Goal: Information Seeking & Learning: Learn about a topic

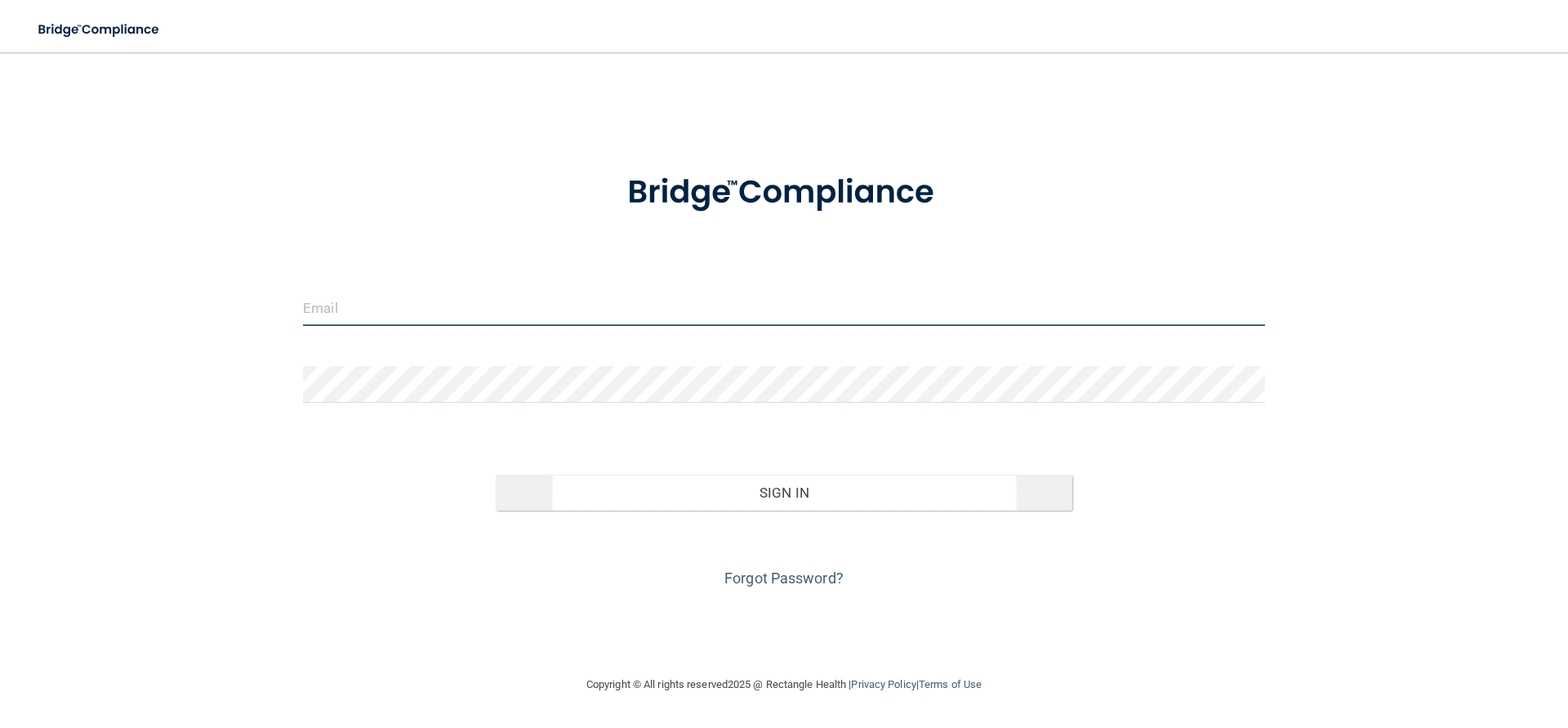
type input "[EMAIL_ADDRESS][DOMAIN_NAME]"
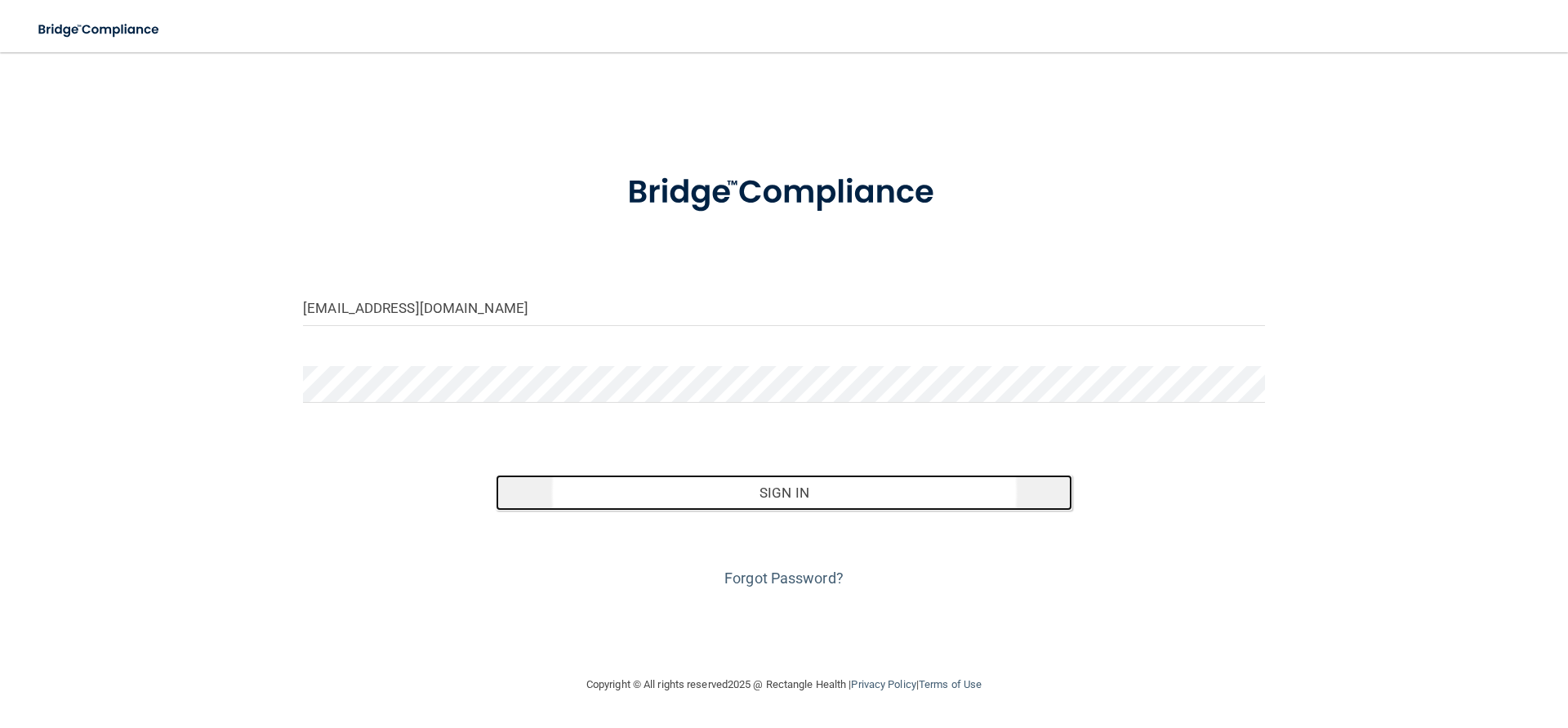
click at [794, 494] on button "Sign In" at bounding box center [784, 492] width 577 height 36
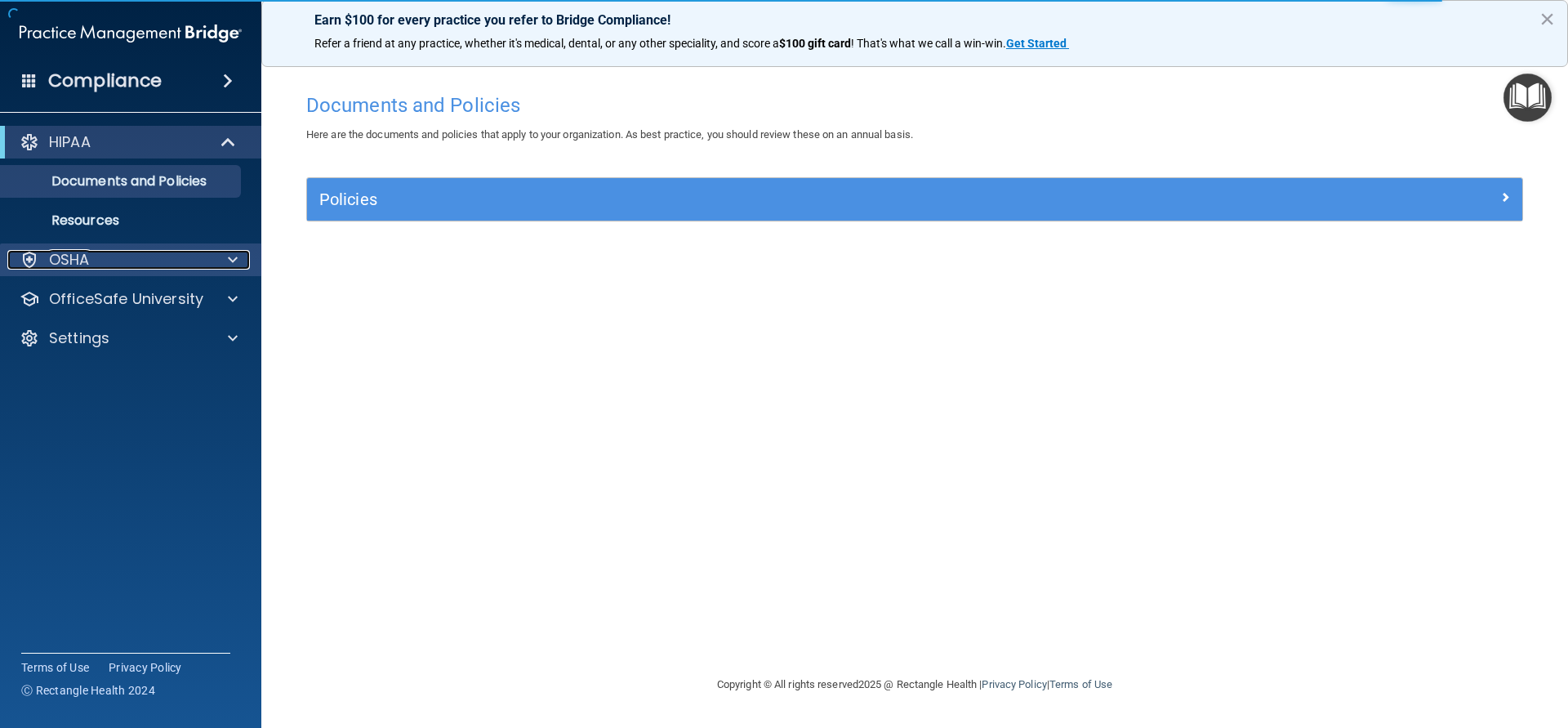
click at [232, 256] on span at bounding box center [232, 259] width 10 height 20
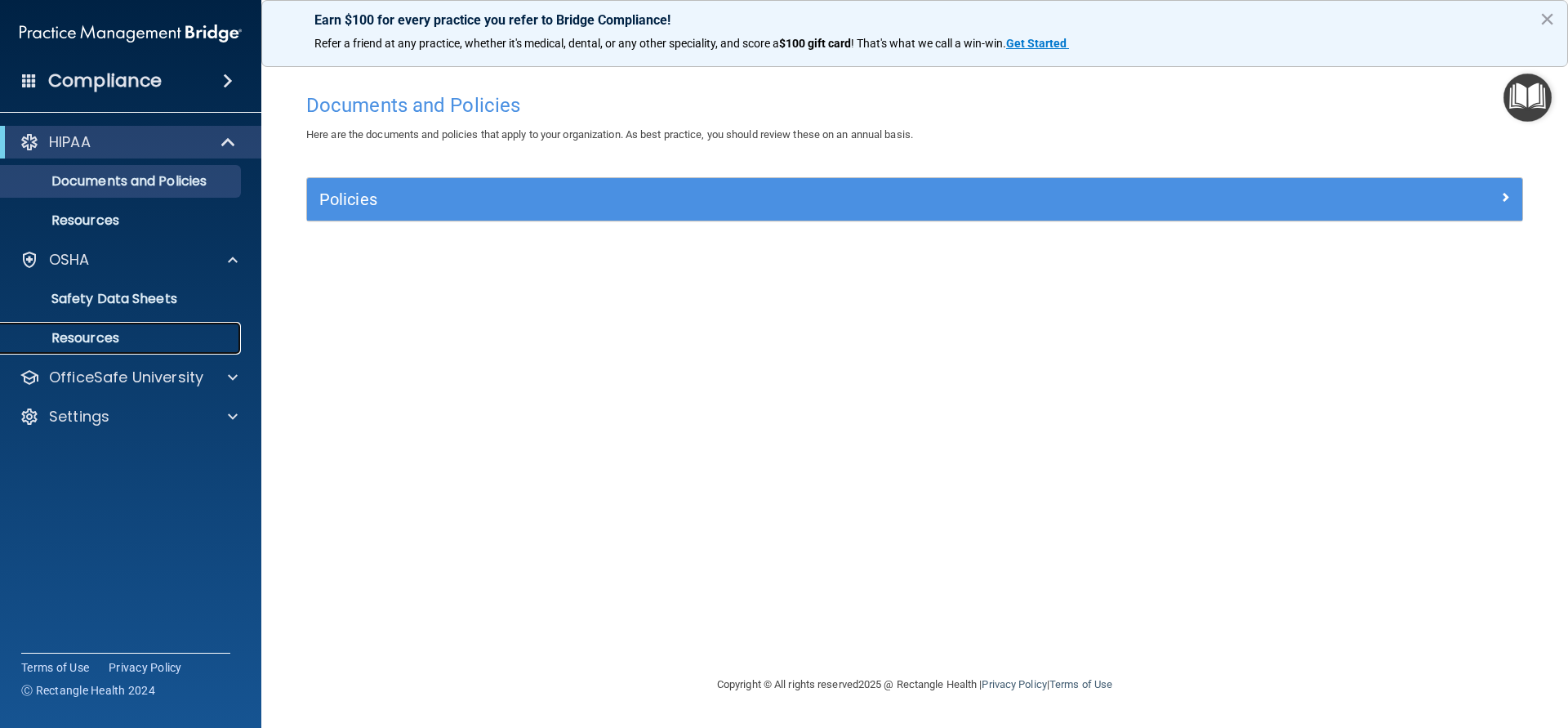
click at [102, 334] on p "Resources" at bounding box center [122, 338] width 223 height 17
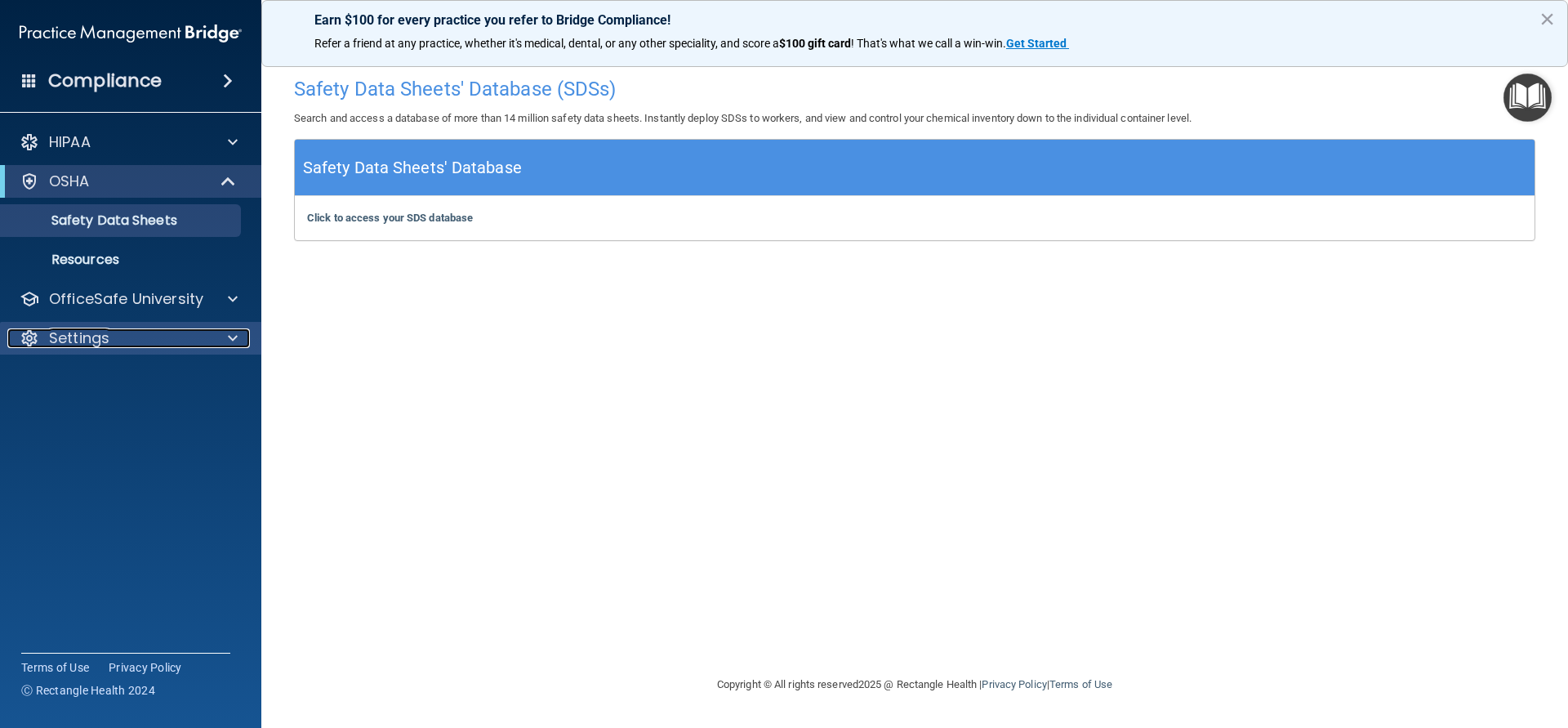
click at [234, 339] on span at bounding box center [232, 338] width 10 height 20
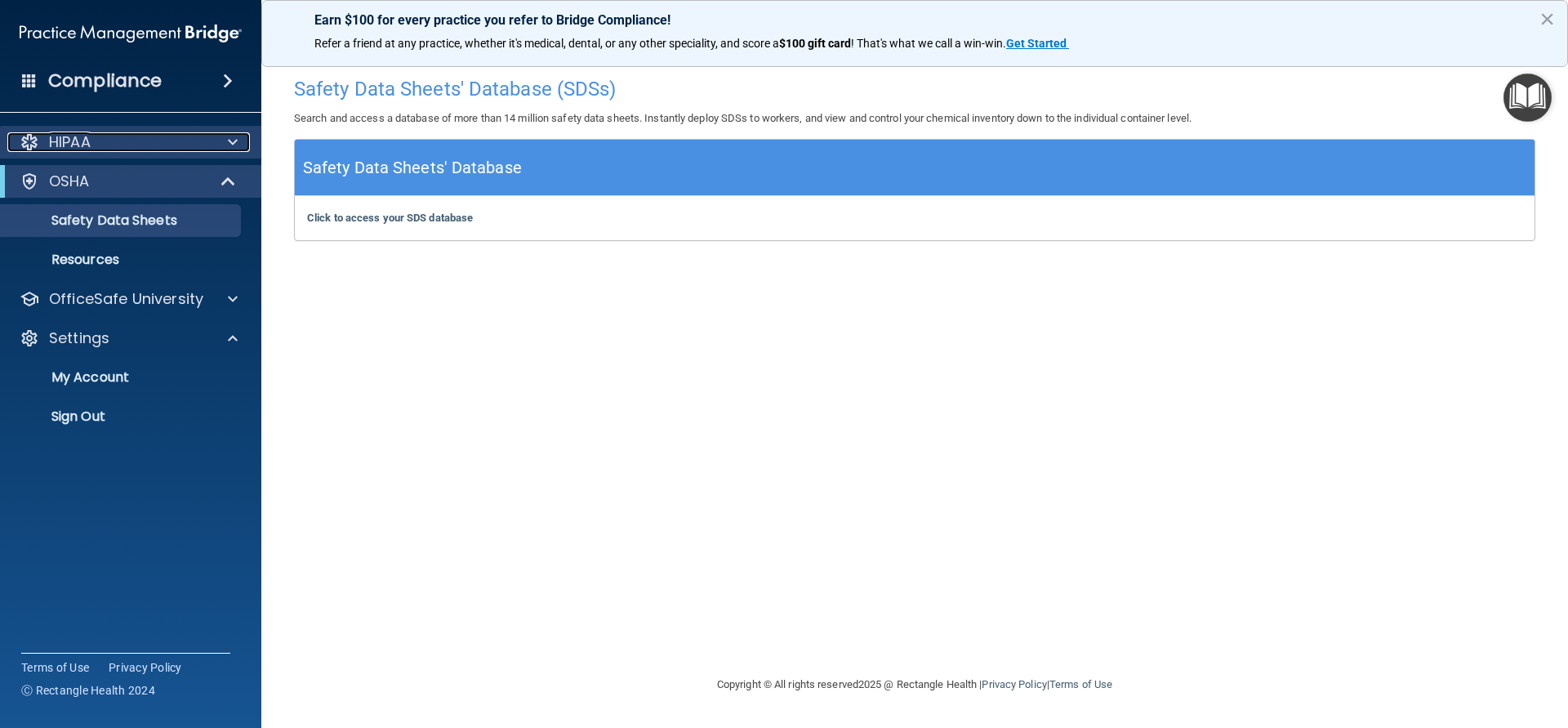
click at [233, 139] on span at bounding box center [232, 141] width 10 height 20
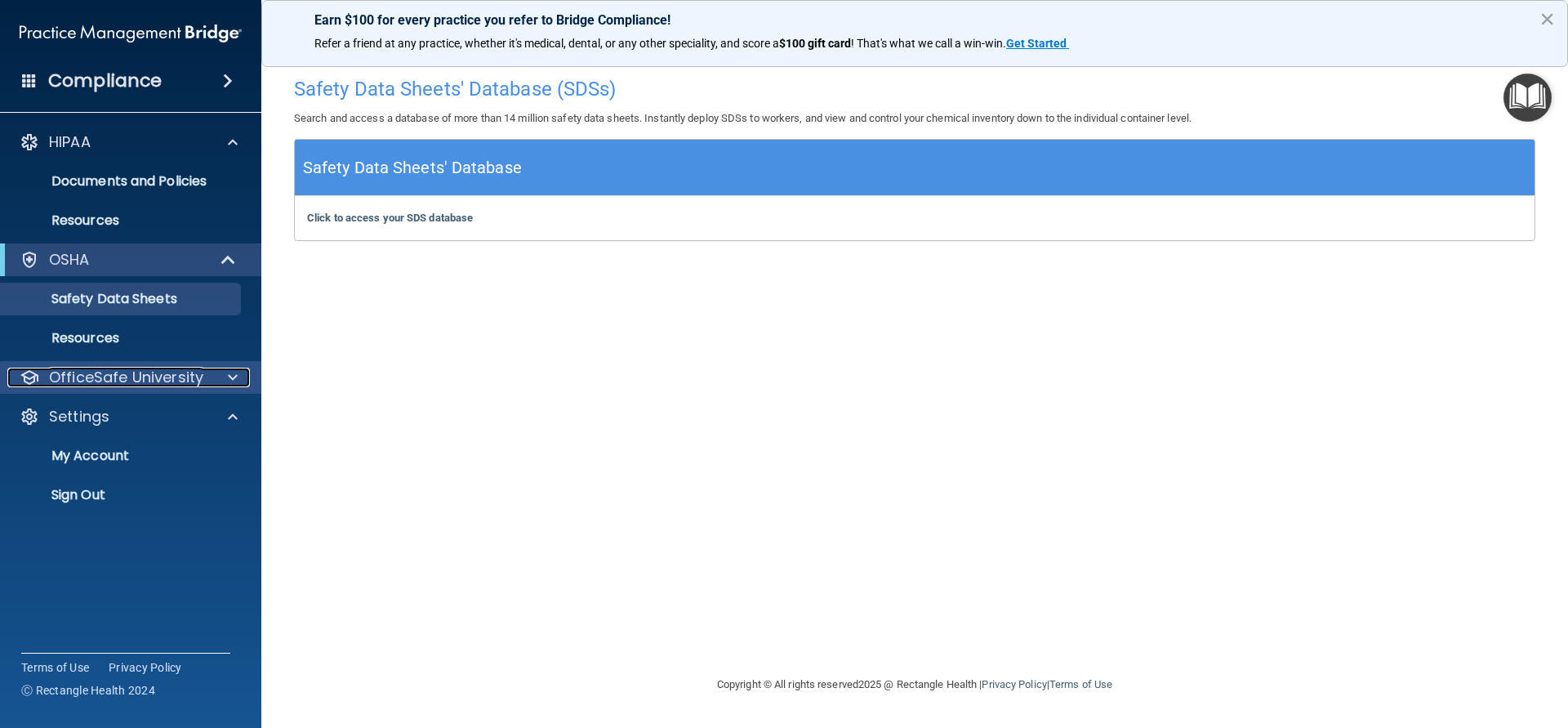
click at [231, 386] on span at bounding box center [232, 377] width 10 height 20
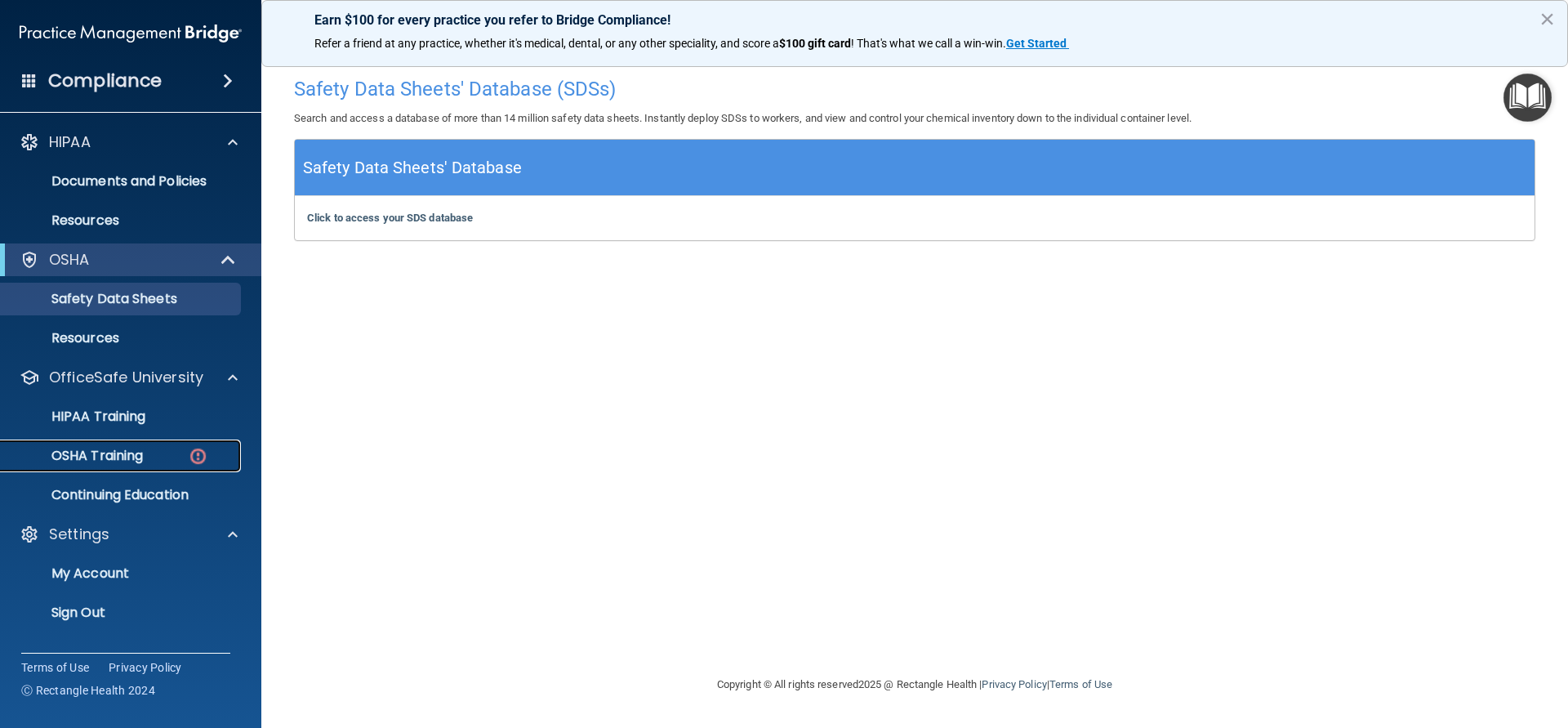
click at [130, 448] on p "OSHA Training" at bounding box center [76, 456] width 132 height 17
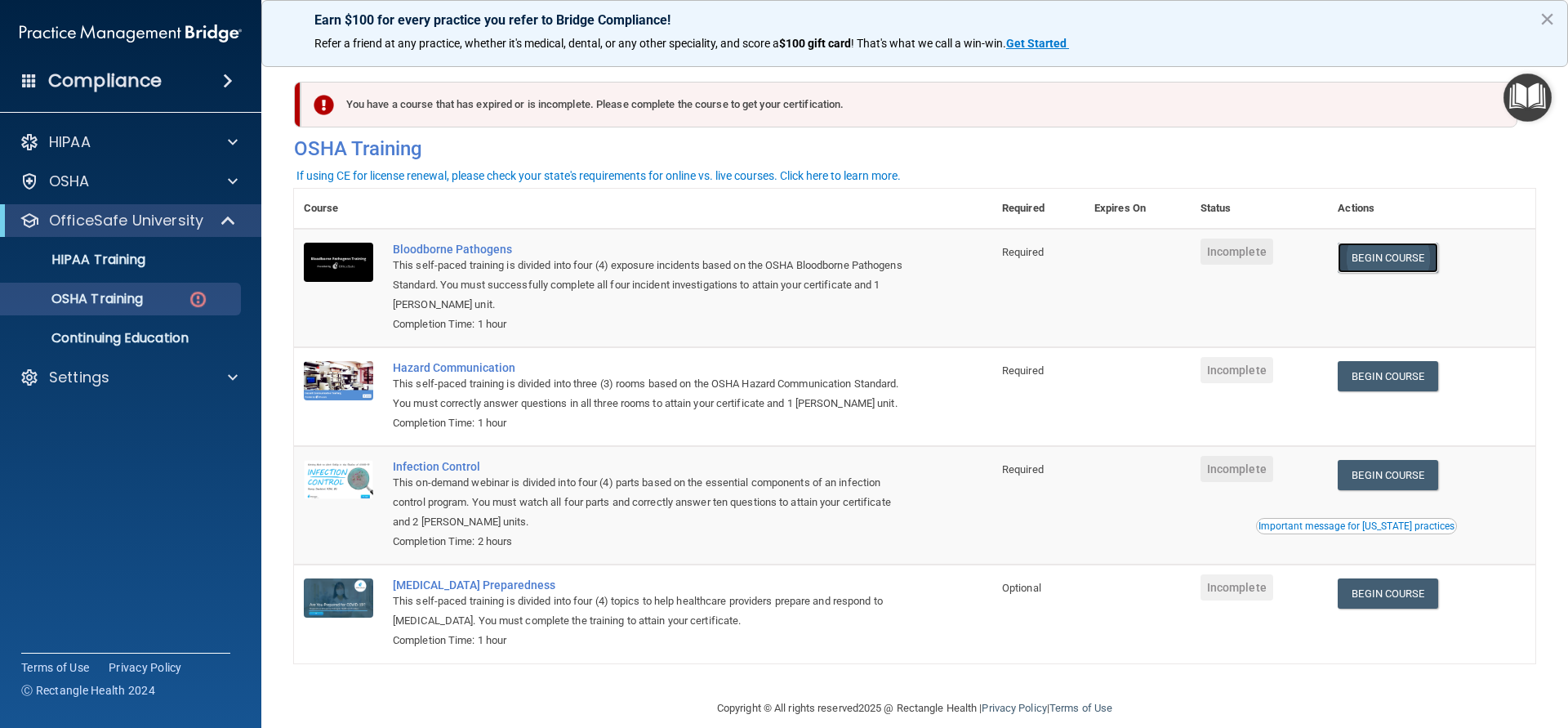
click at [1387, 258] on link "Begin Course" at bounding box center [1387, 258] width 99 height 31
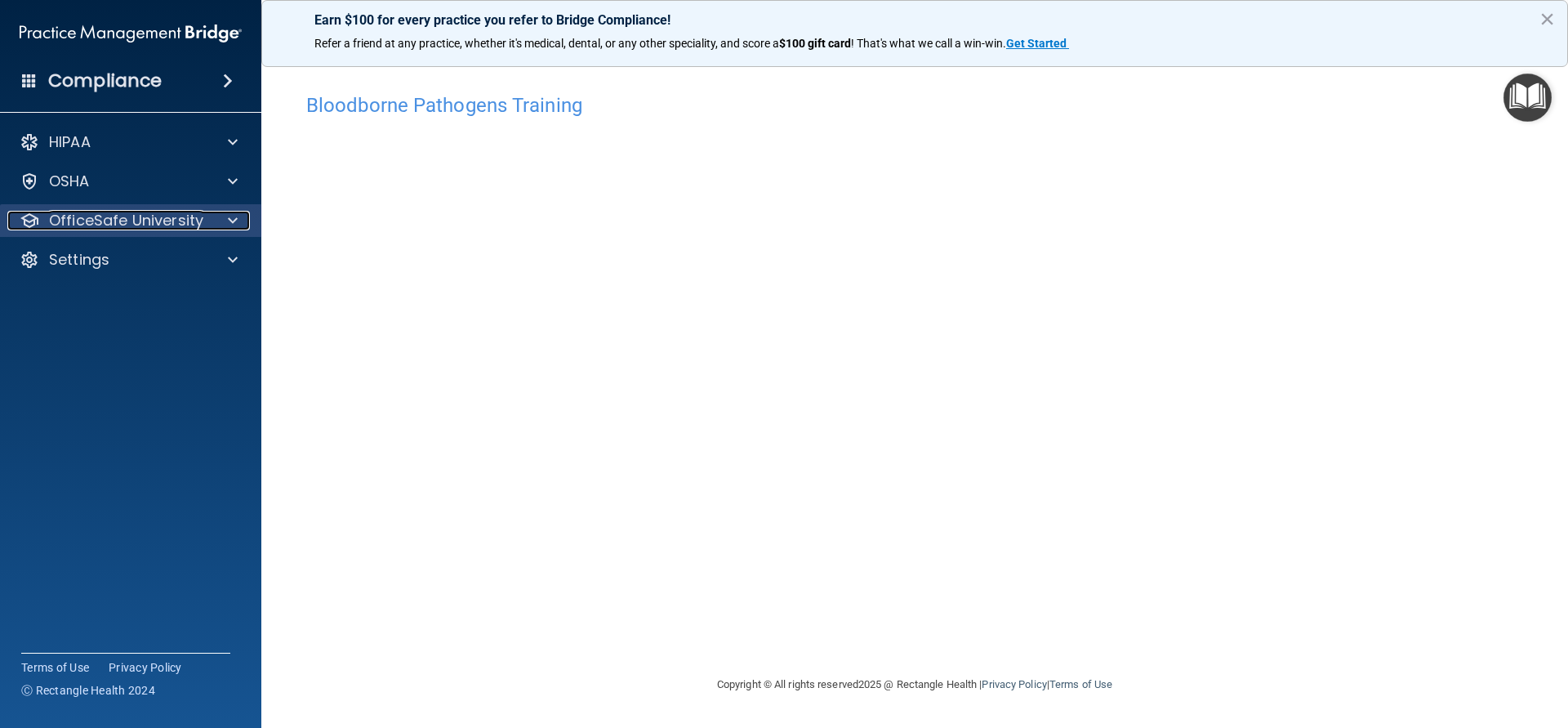
click at [236, 220] on span at bounding box center [232, 220] width 10 height 20
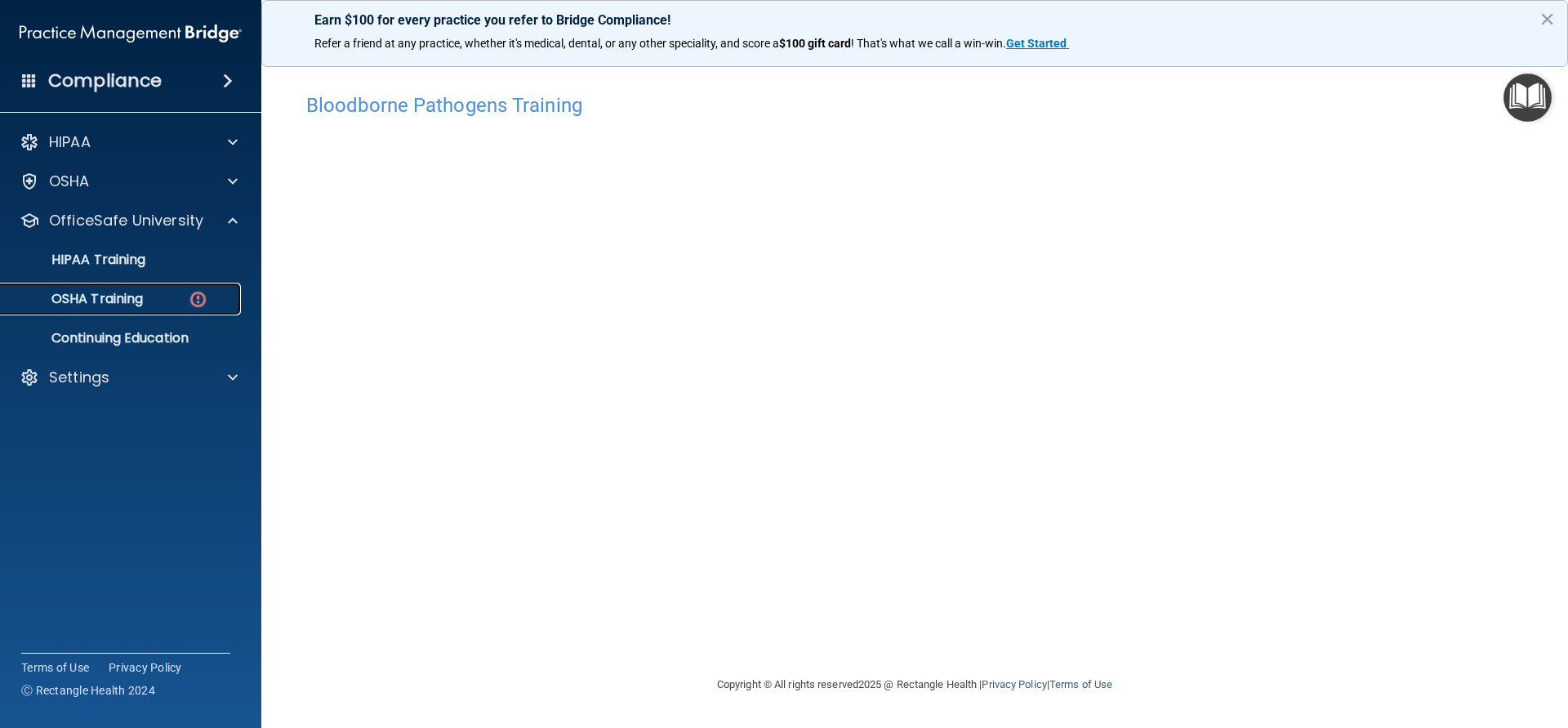
click at [106, 303] on p "OSHA Training" at bounding box center [76, 299] width 132 height 17
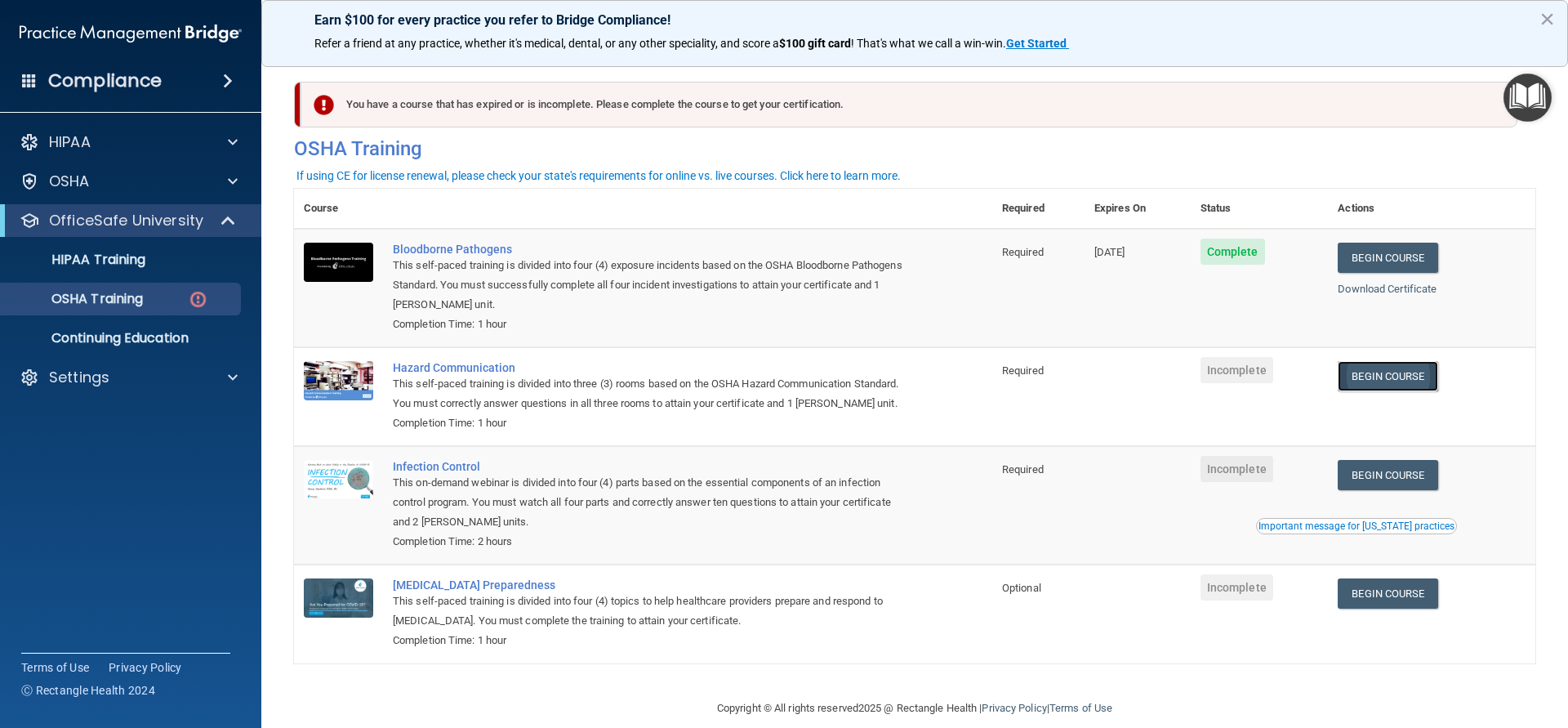
click at [1404, 390] on link "Begin Course" at bounding box center [1387, 376] width 99 height 31
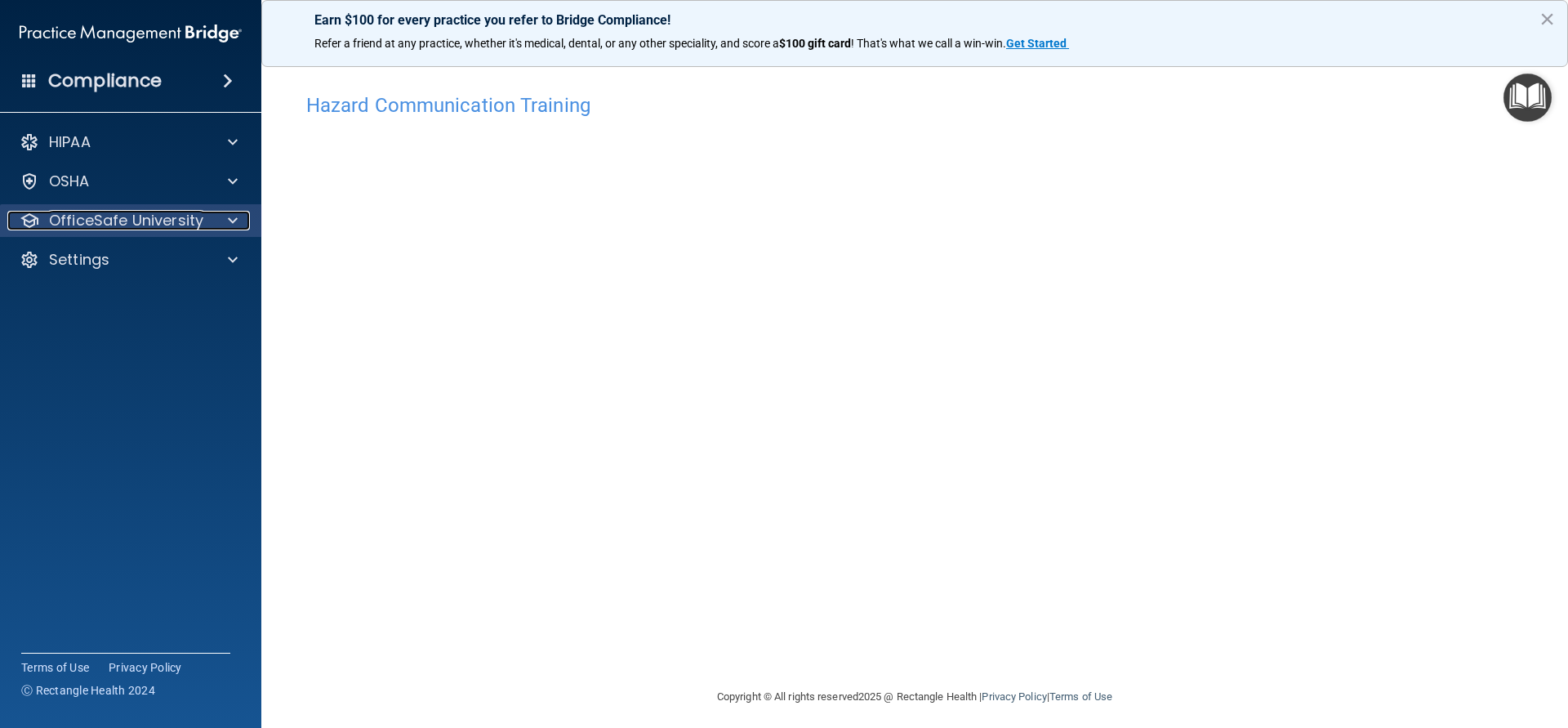
click at [235, 229] on span at bounding box center [232, 220] width 10 height 20
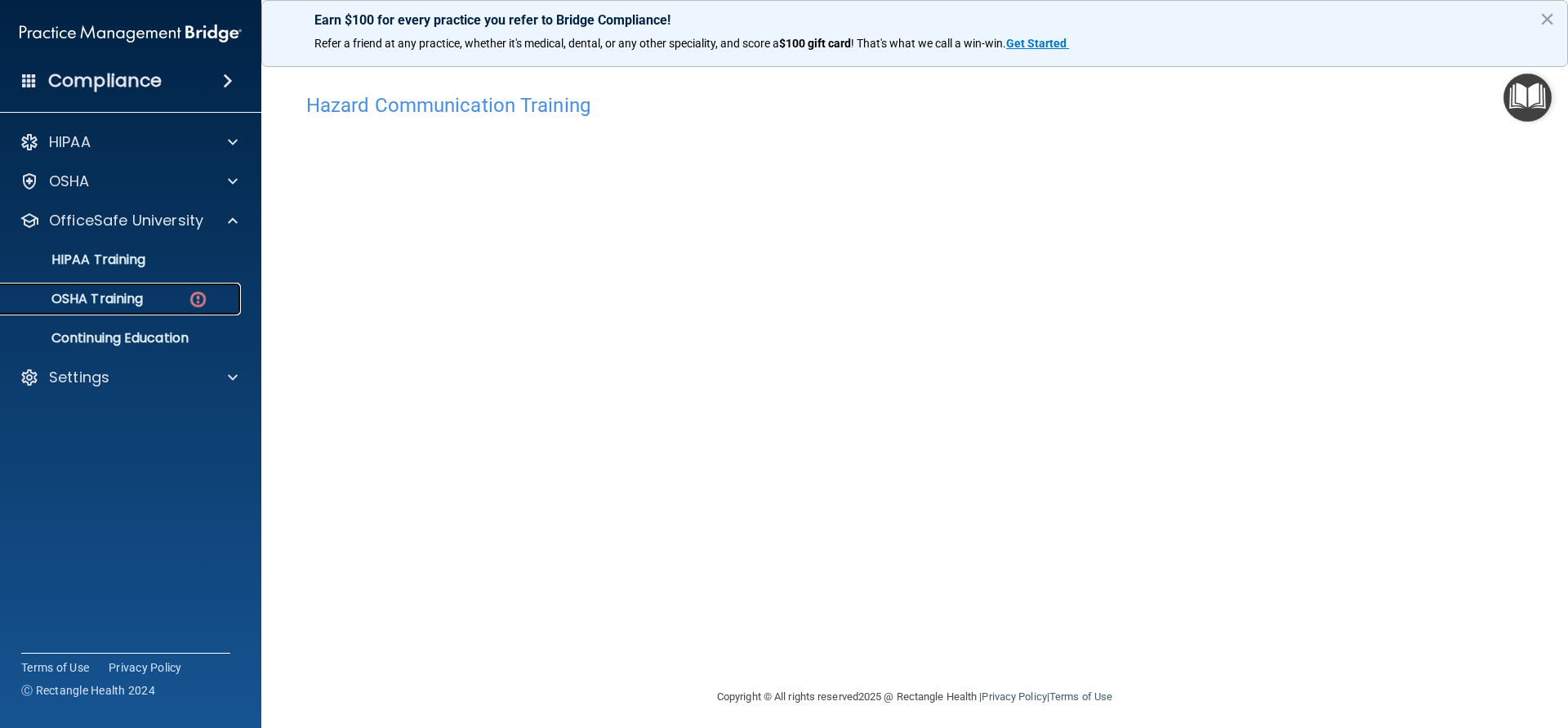
click at [126, 300] on p "OSHA Training" at bounding box center [76, 299] width 132 height 17
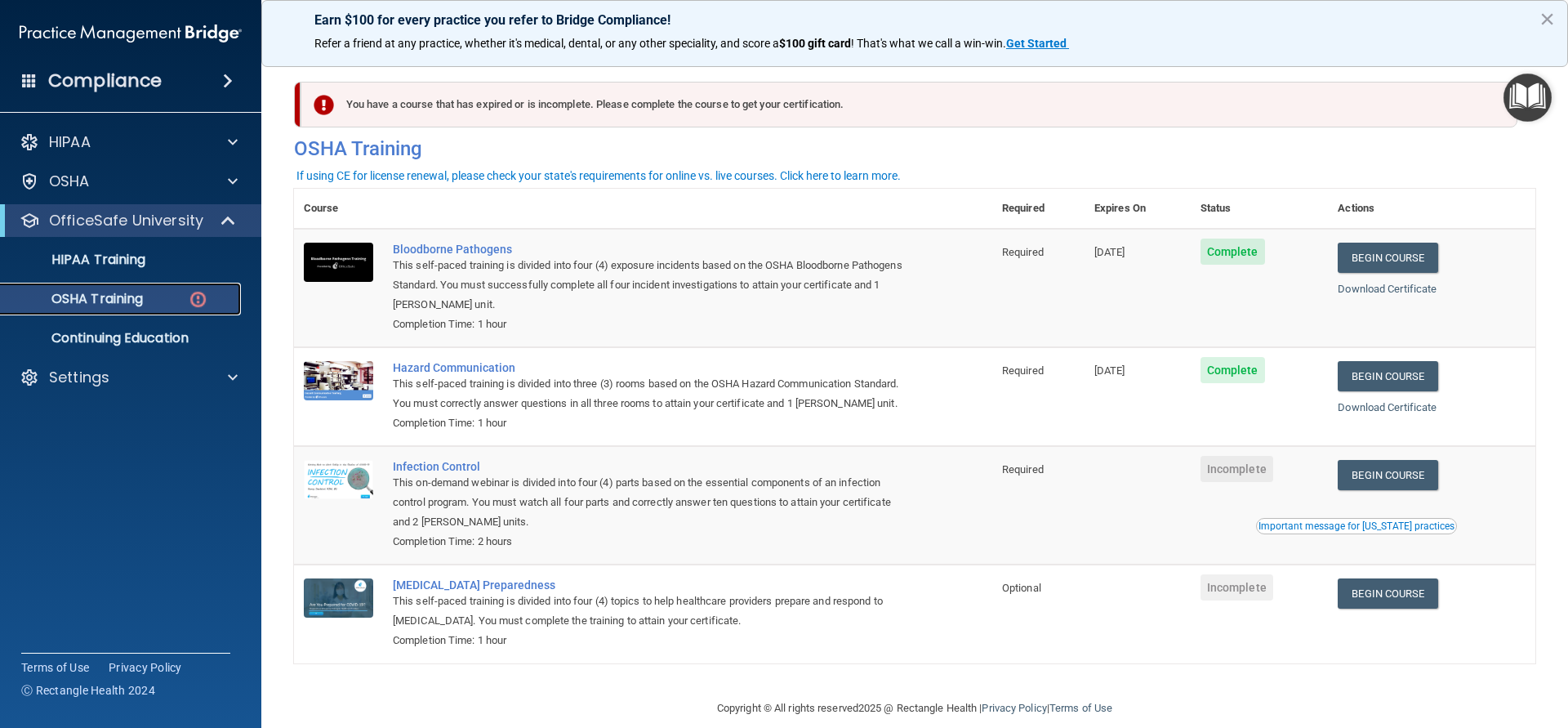
scroll to position [44, 0]
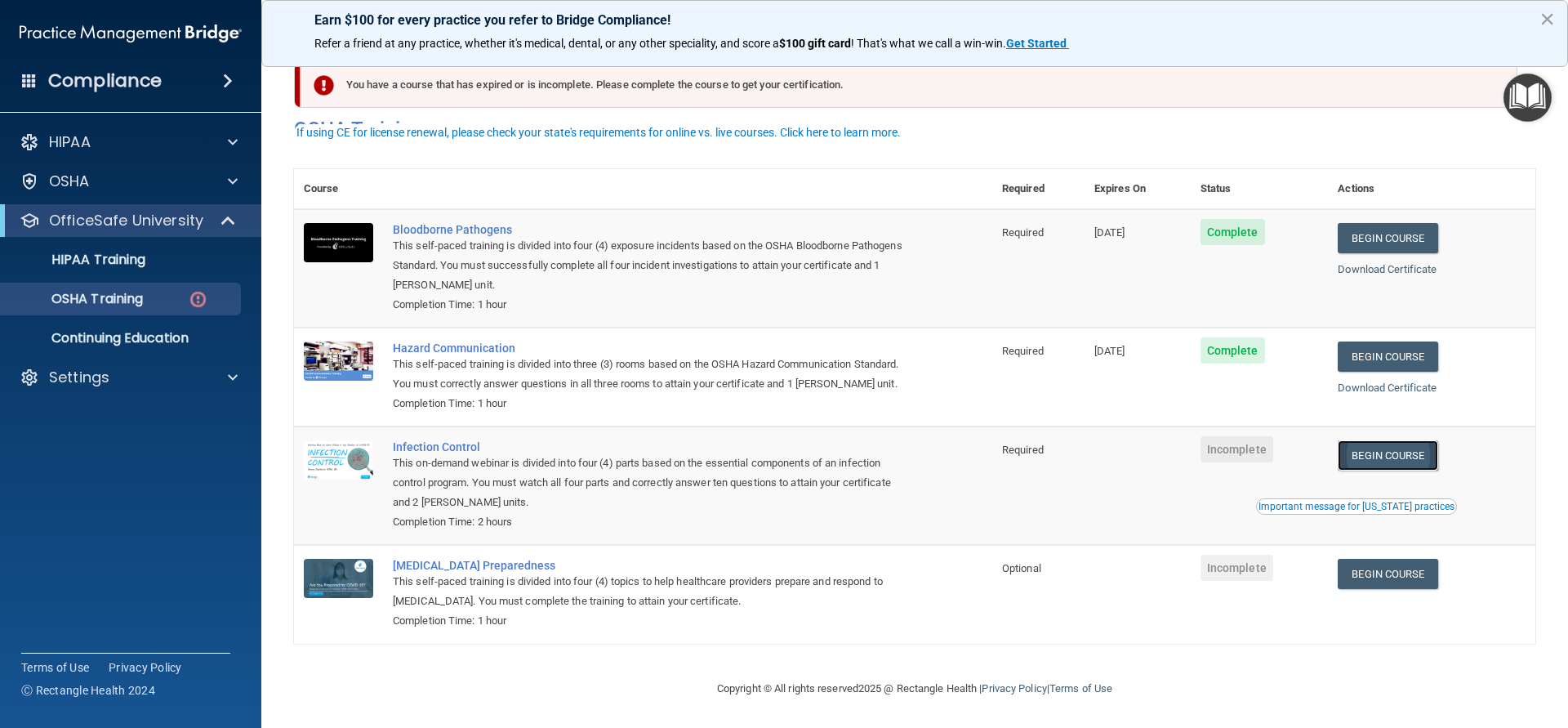
click at [1387, 464] on link "Begin Course" at bounding box center [1387, 455] width 99 height 31
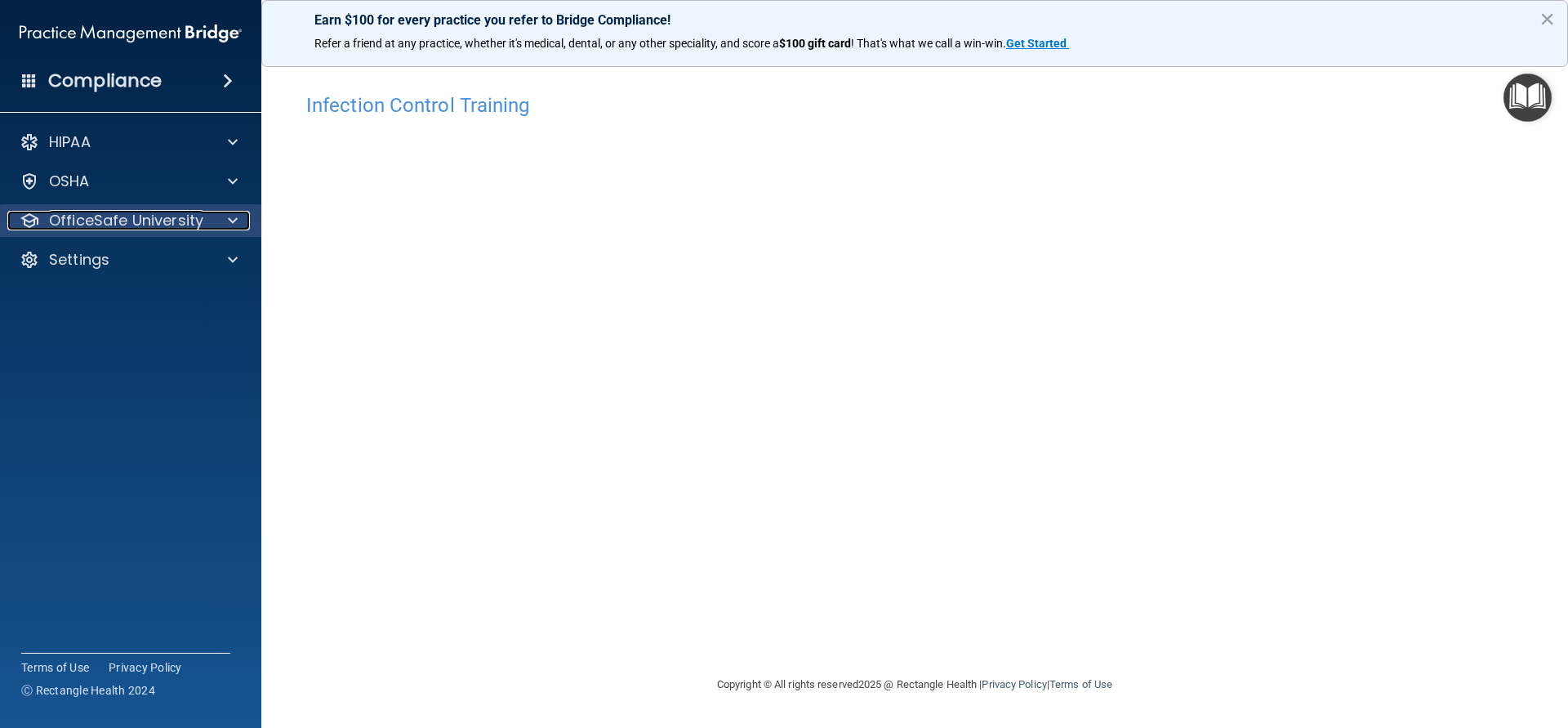
click at [231, 218] on span at bounding box center [232, 220] width 10 height 20
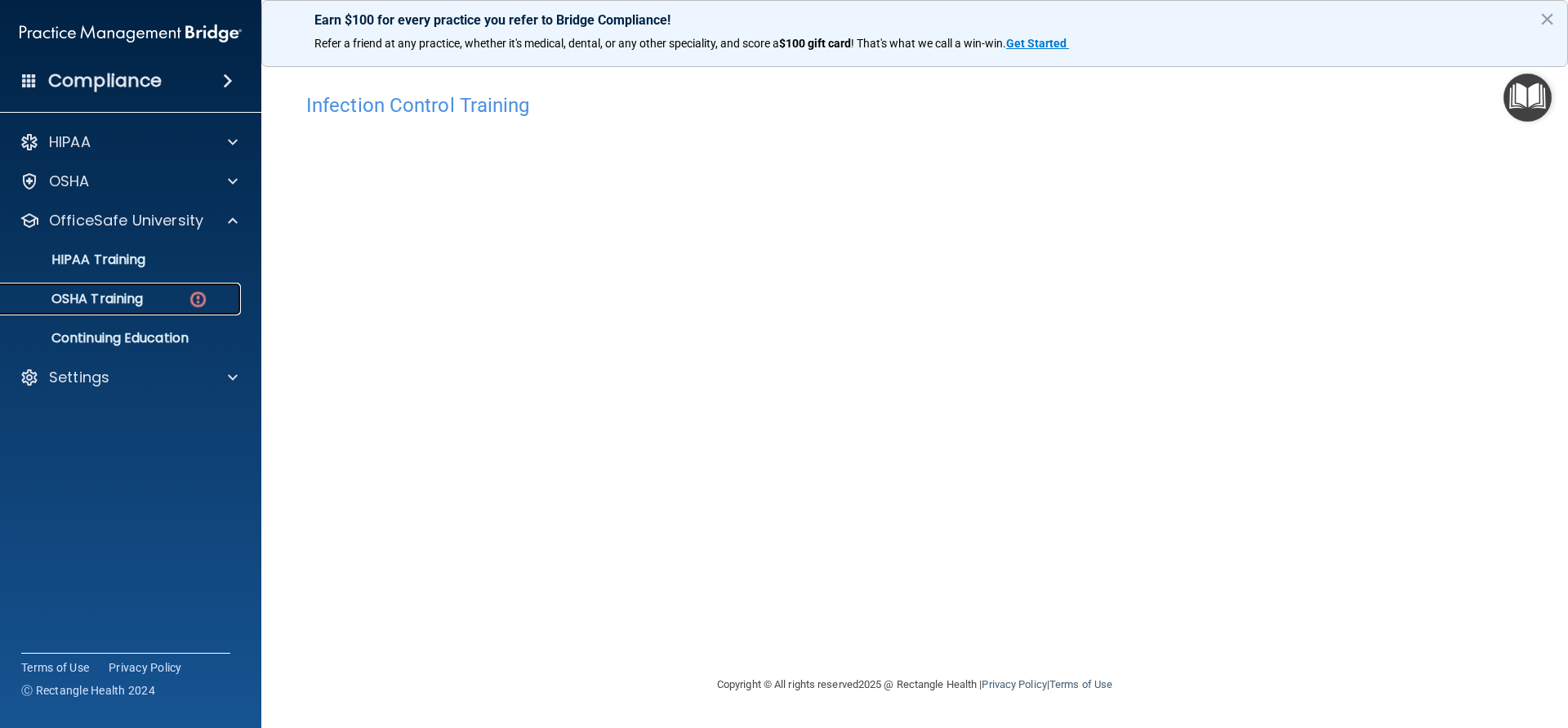
click at [208, 299] on div "OSHA Training" at bounding box center [122, 299] width 223 height 17
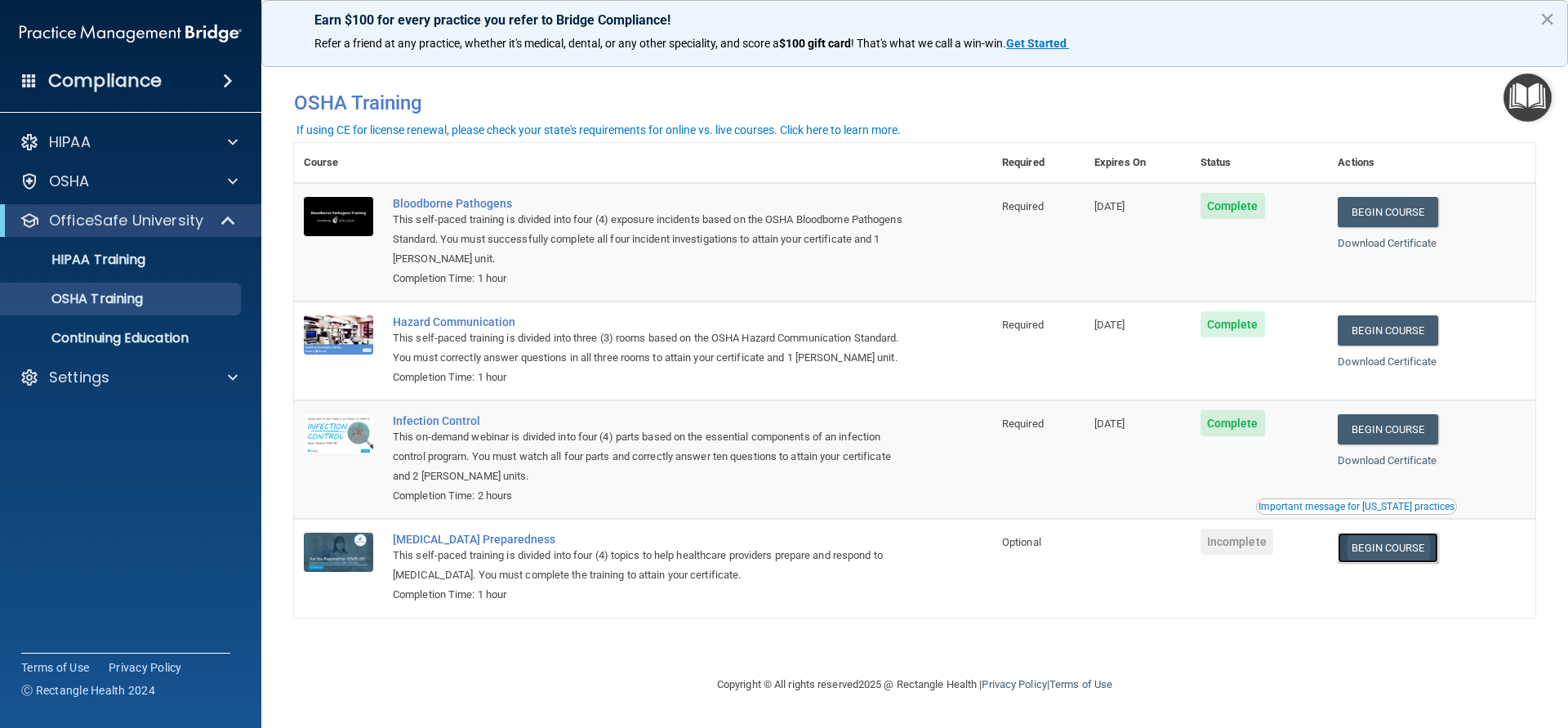
click at [1408, 553] on link "Begin Course" at bounding box center [1387, 548] width 99 height 31
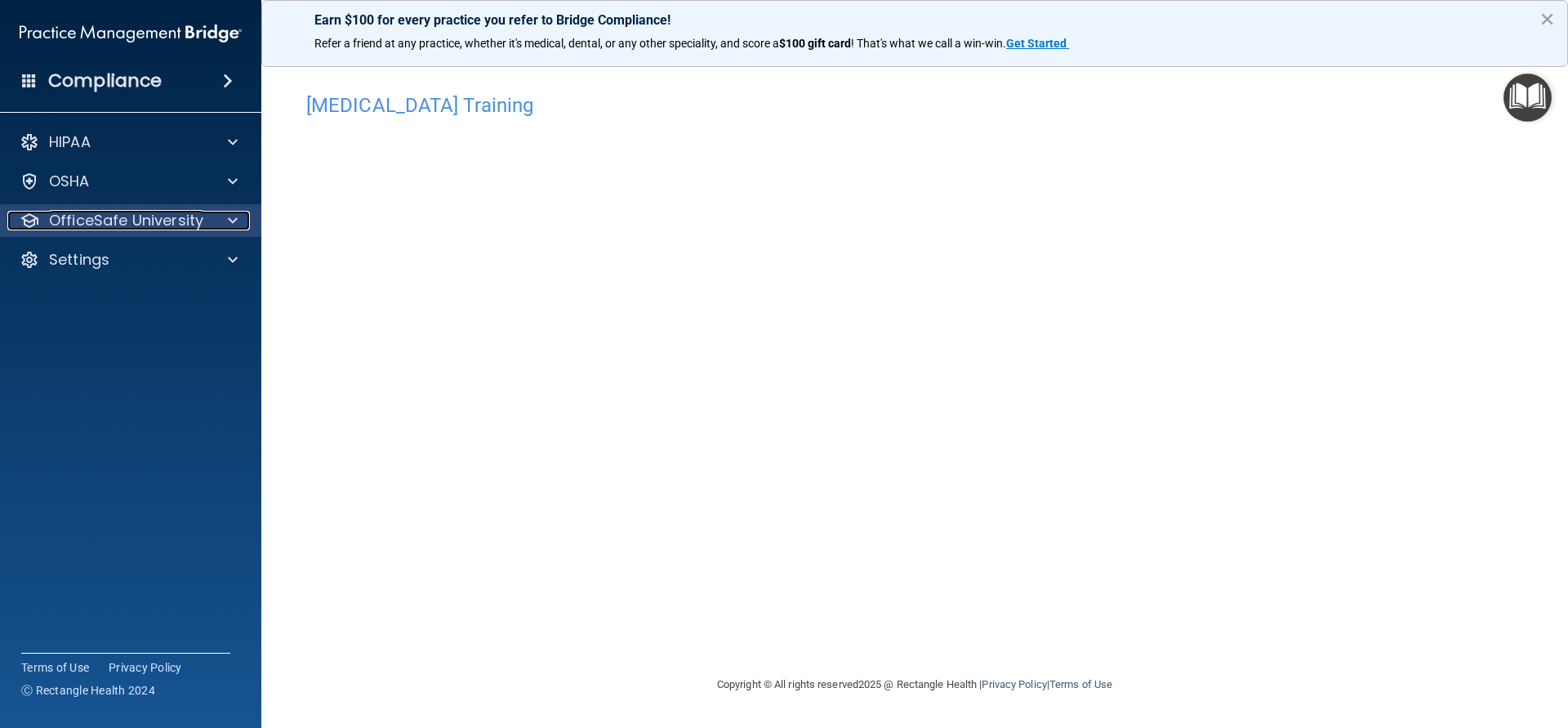
click at [232, 220] on span at bounding box center [232, 220] width 10 height 20
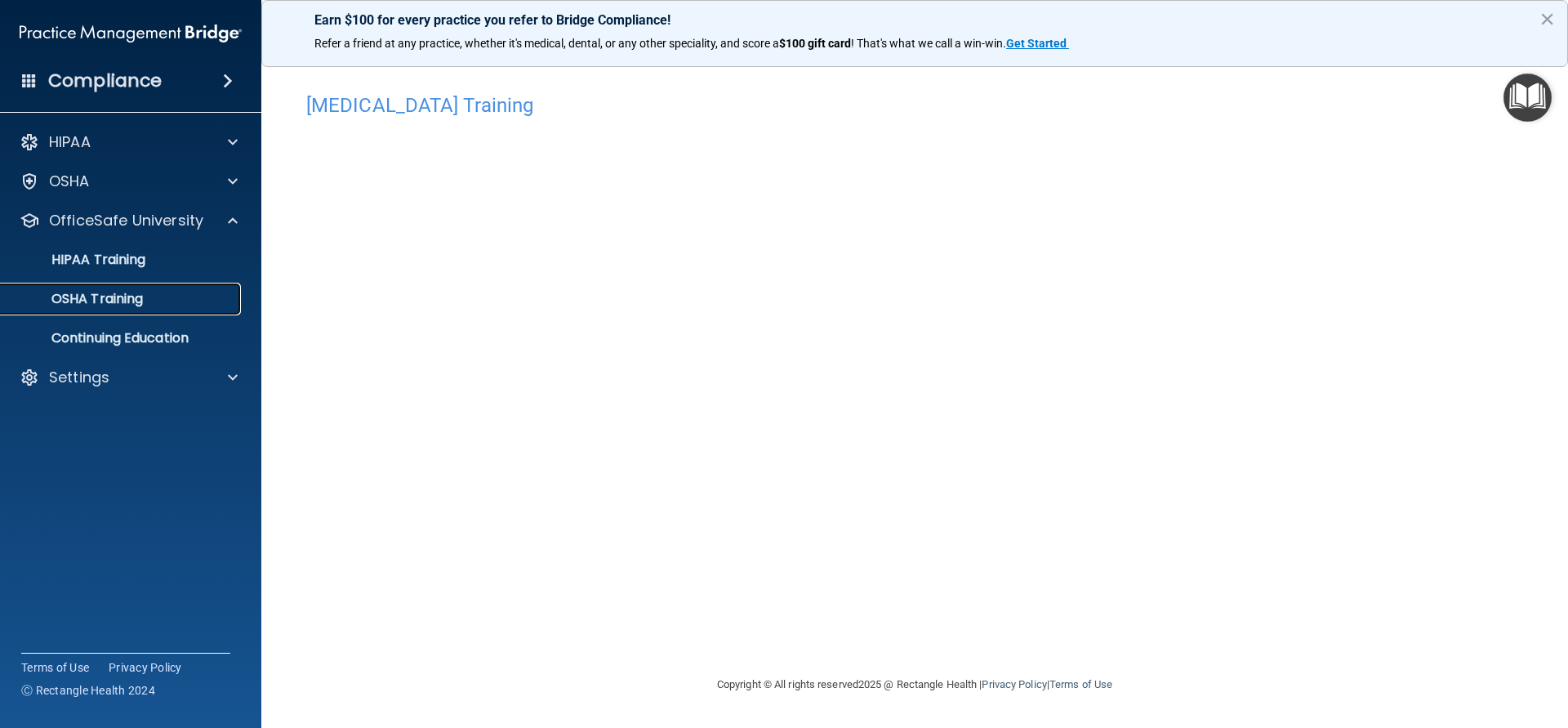
click at [217, 307] on link "OSHA Training" at bounding box center [112, 298] width 257 height 33
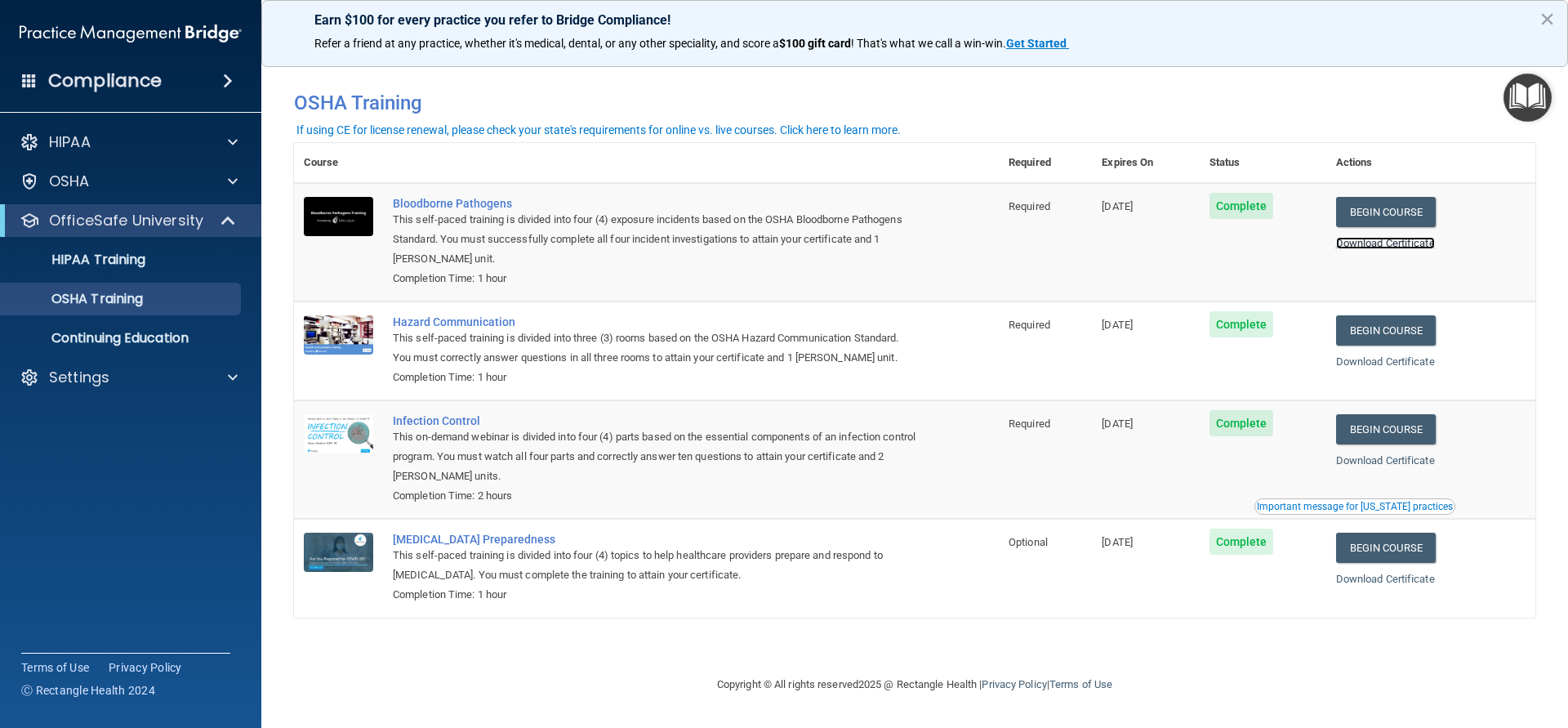
click at [1428, 249] on link "Download Certificate" at bounding box center [1385, 243] width 99 height 12
click at [1391, 359] on link "Download Certificate" at bounding box center [1385, 361] width 99 height 12
click at [1370, 462] on link "Download Certificate" at bounding box center [1385, 459] width 99 height 12
click at [1403, 576] on link "Download Certificate" at bounding box center [1385, 578] width 99 height 12
